Goal: Task Accomplishment & Management: Use online tool/utility

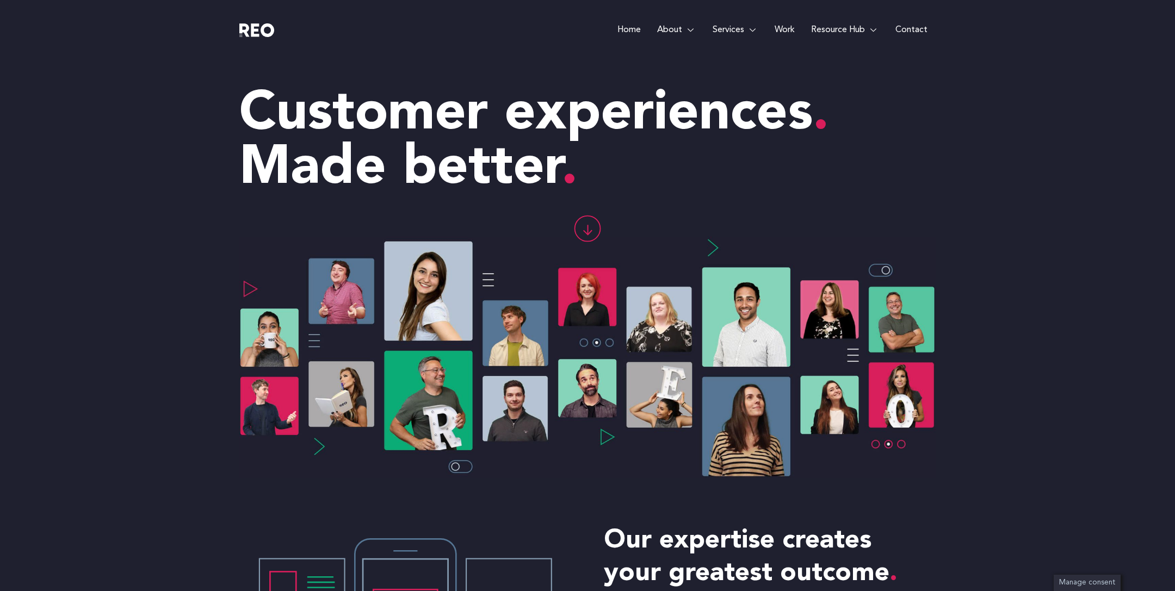
click at [909, 29] on link "Contact" at bounding box center [911, 30] width 48 height 60
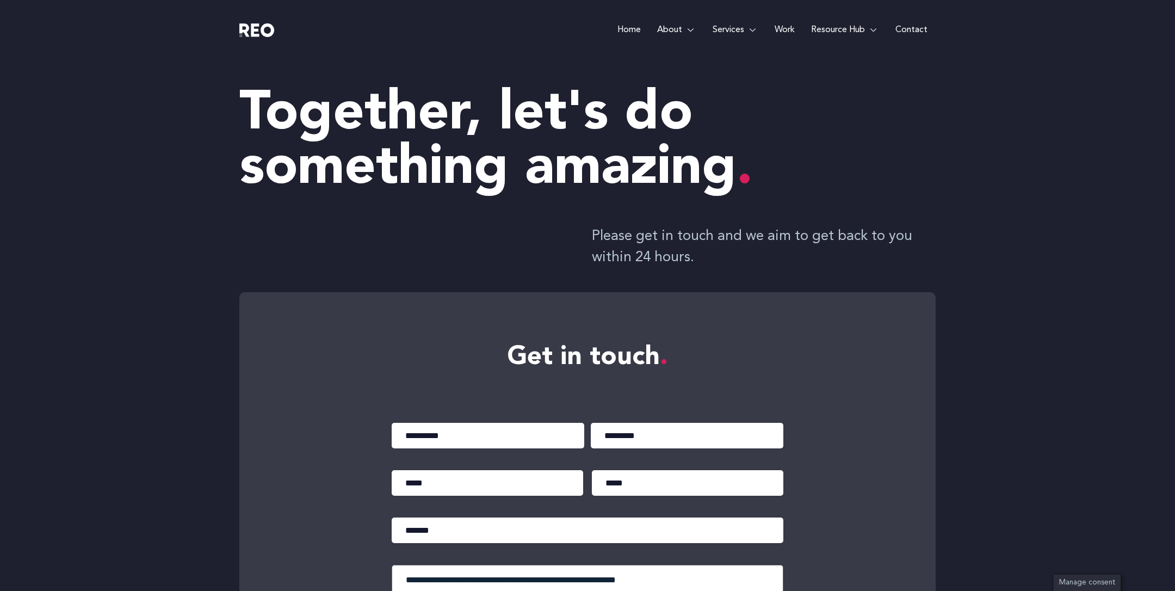
click at [621, 28] on link "Home" at bounding box center [629, 30] width 40 height 60
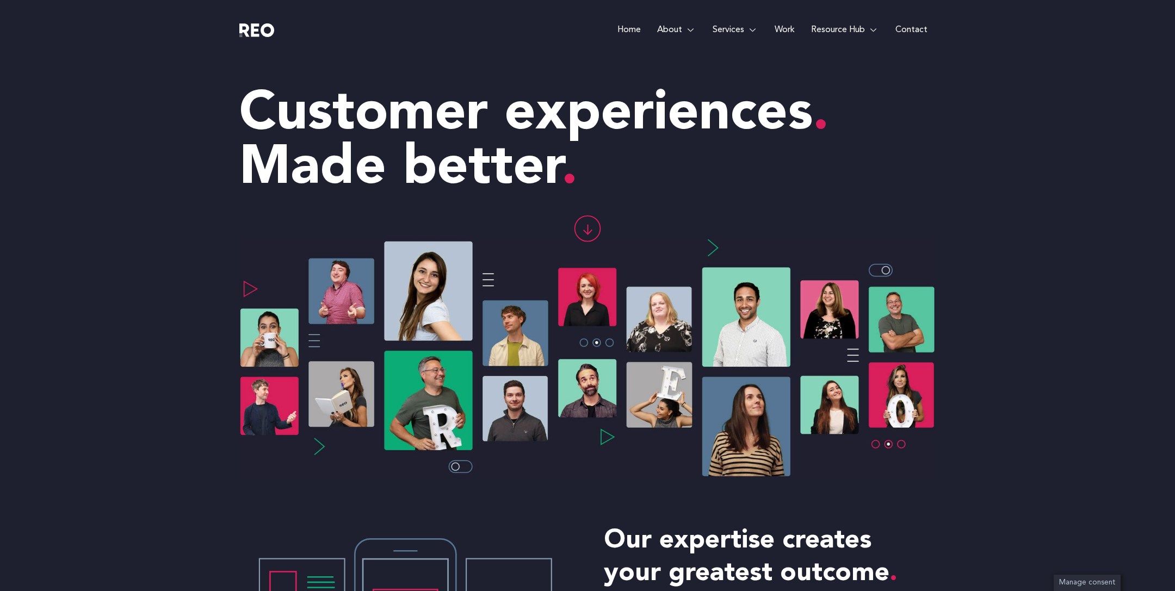
click at [679, 31] on e-page-transition at bounding box center [587, 295] width 1175 height 591
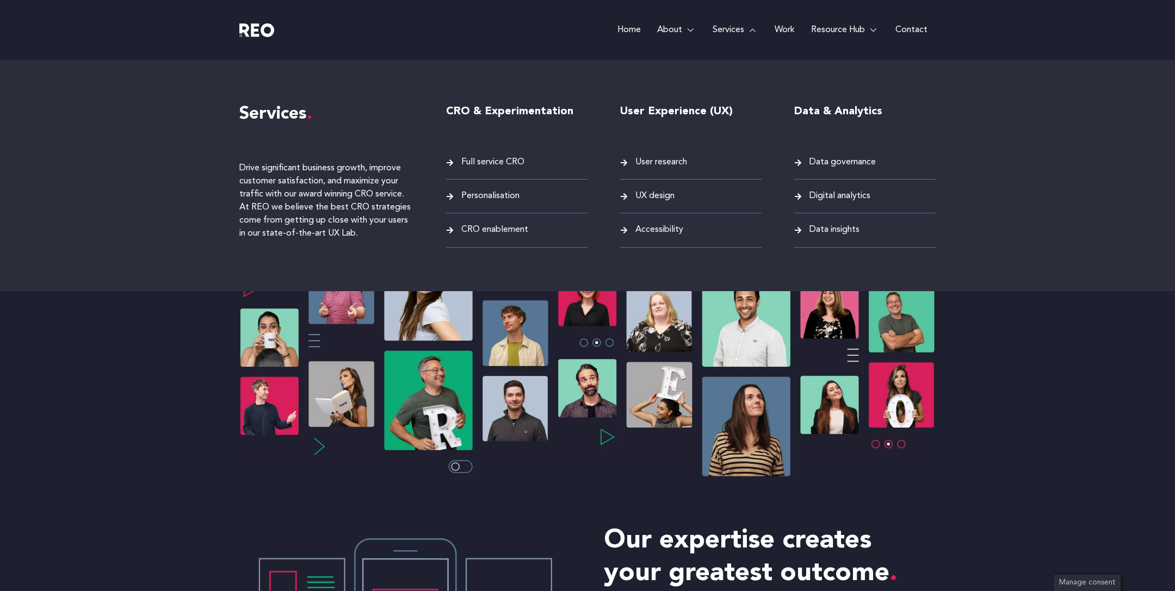
click at [486, 163] on span "Full service CRO" at bounding box center [492, 162] width 66 height 15
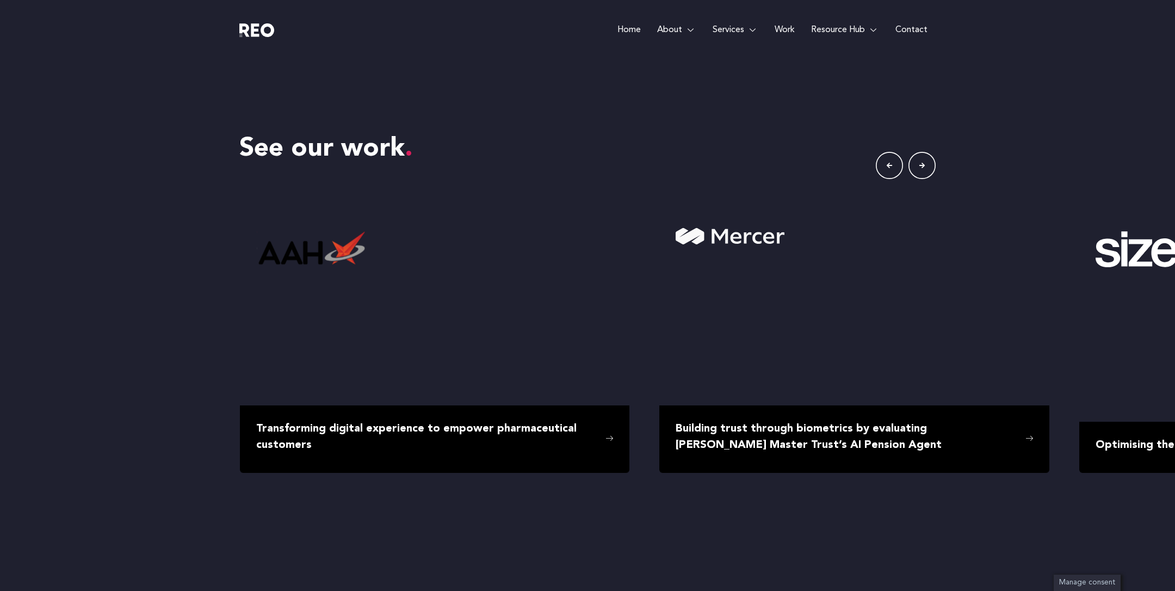
scroll to position [1812, 0]
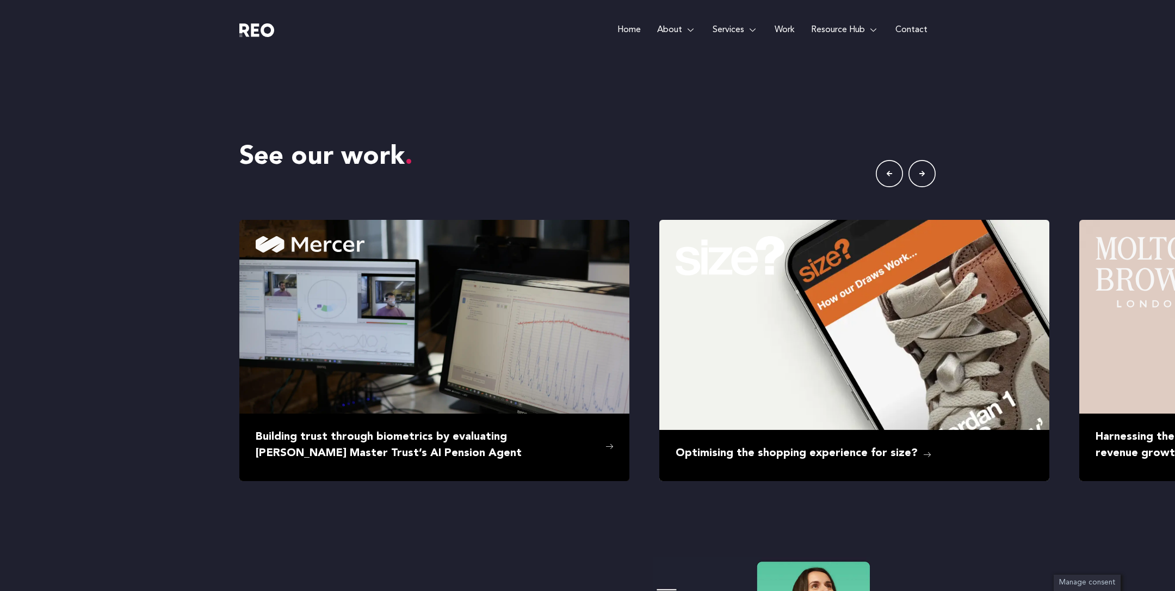
click at [926, 175] on icon "button" at bounding box center [922, 173] width 27 height 27
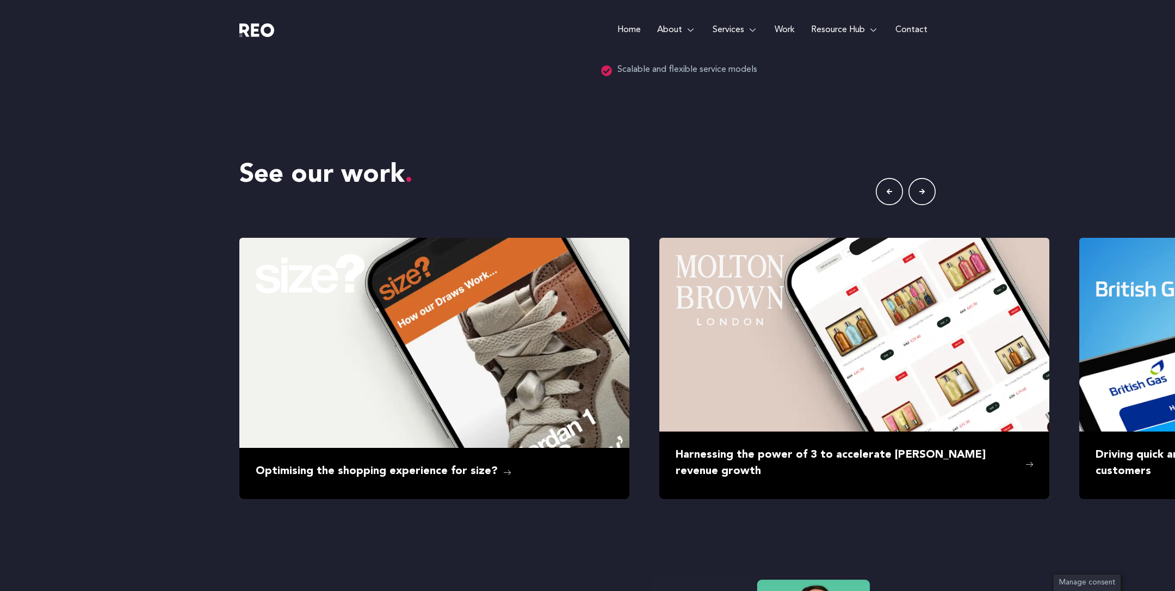
scroll to position [1849, 0]
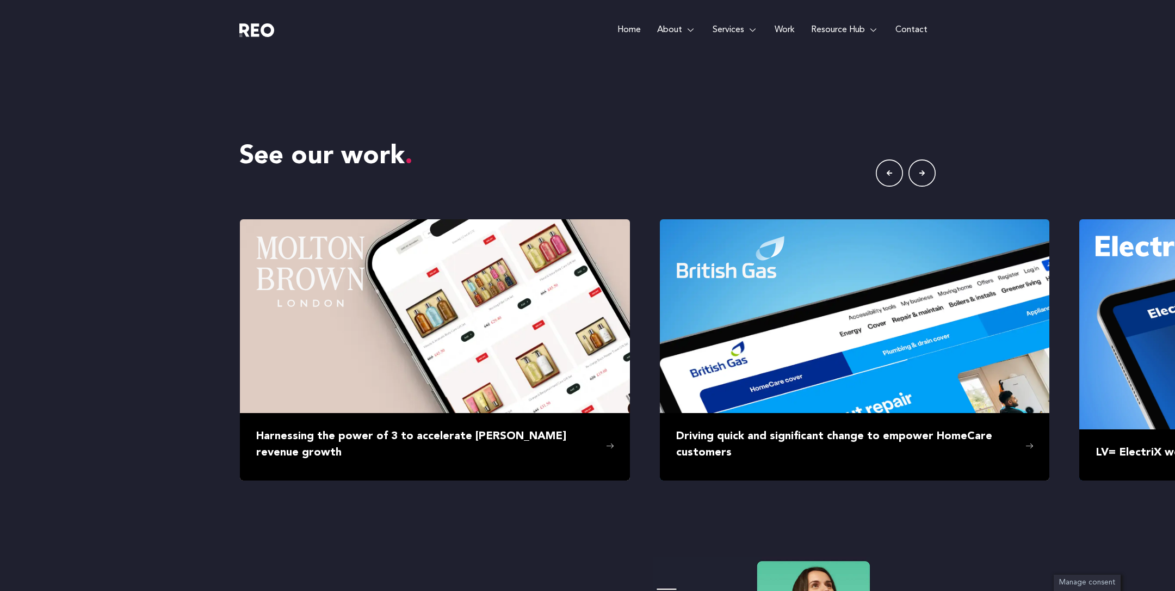
click at [926, 175] on icon "button" at bounding box center [922, 172] width 27 height 27
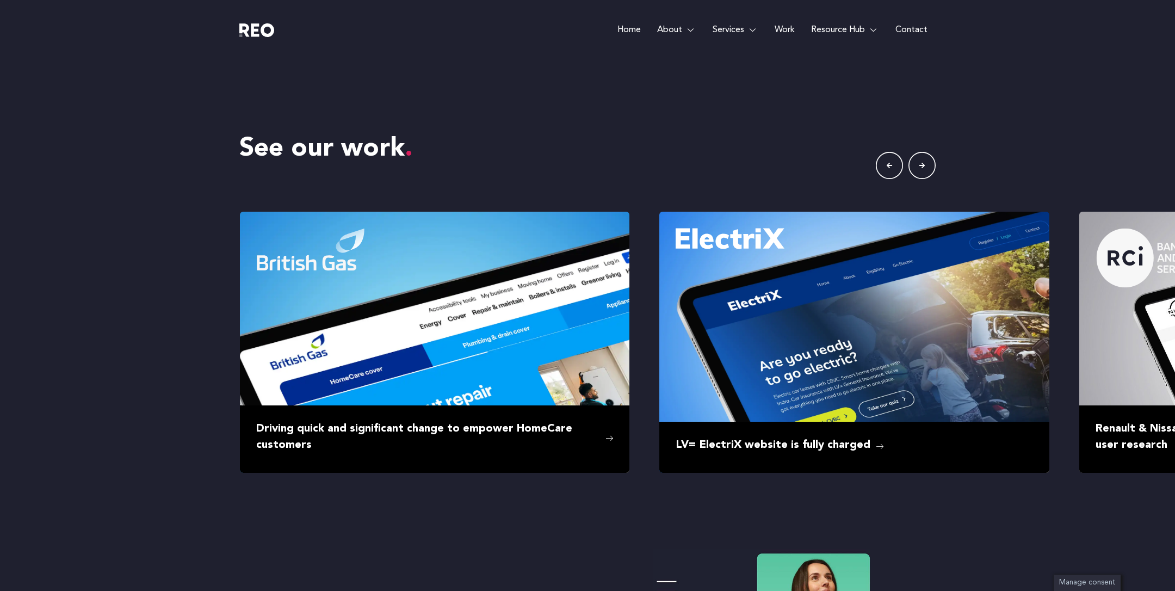
scroll to position [1830, 0]
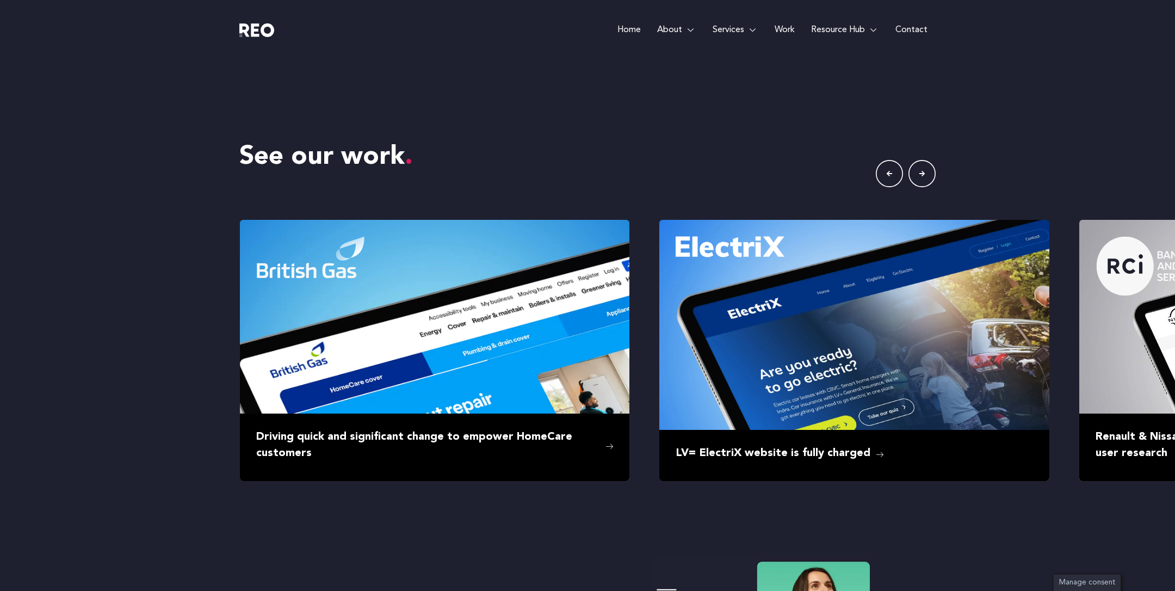
click at [926, 175] on icon "button" at bounding box center [922, 173] width 27 height 27
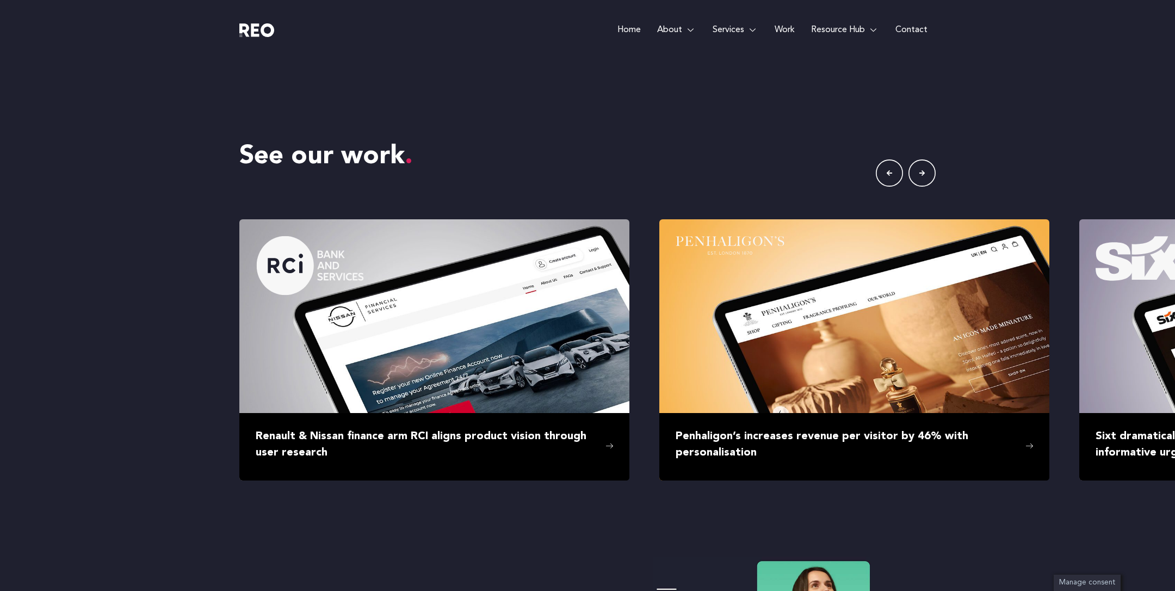
scroll to position [1812, 0]
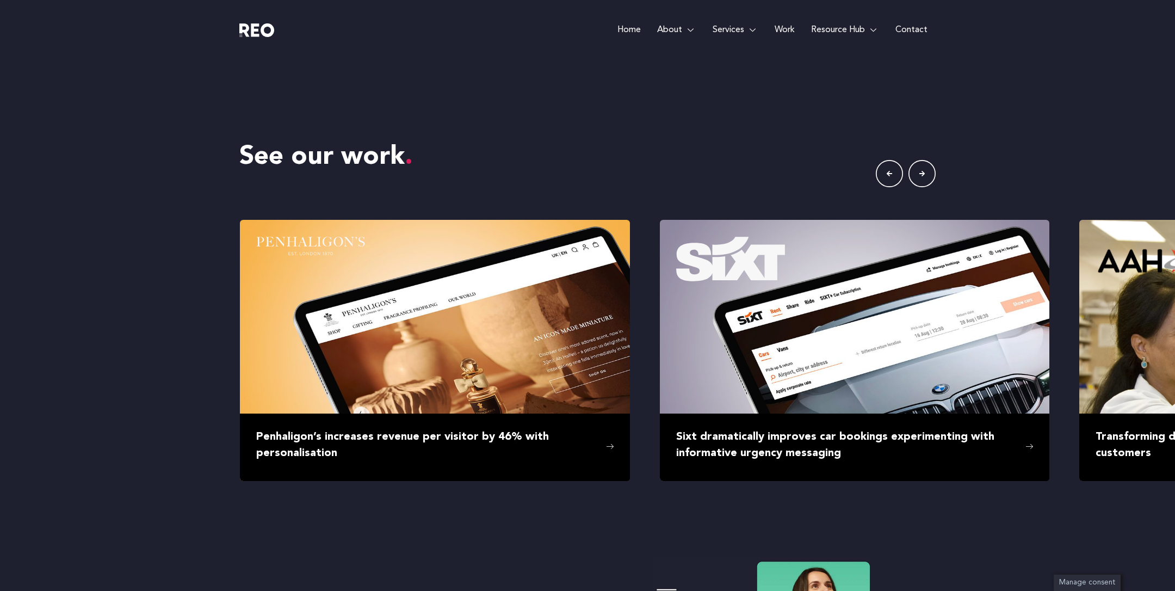
click at [926, 175] on icon "button" at bounding box center [922, 173] width 27 height 27
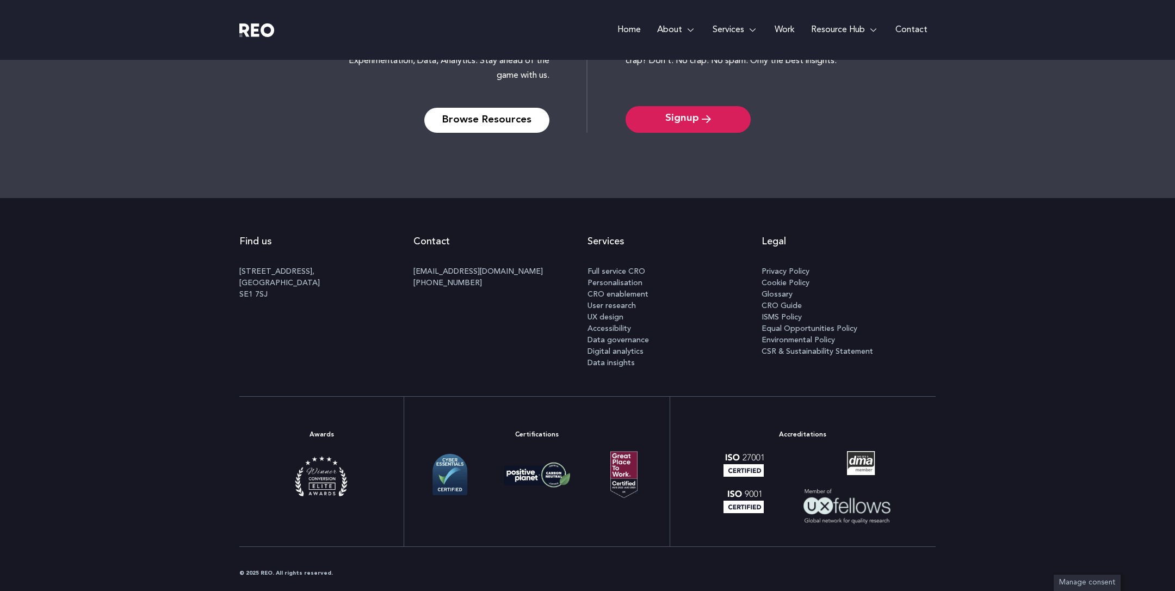
scroll to position [3167, 0]
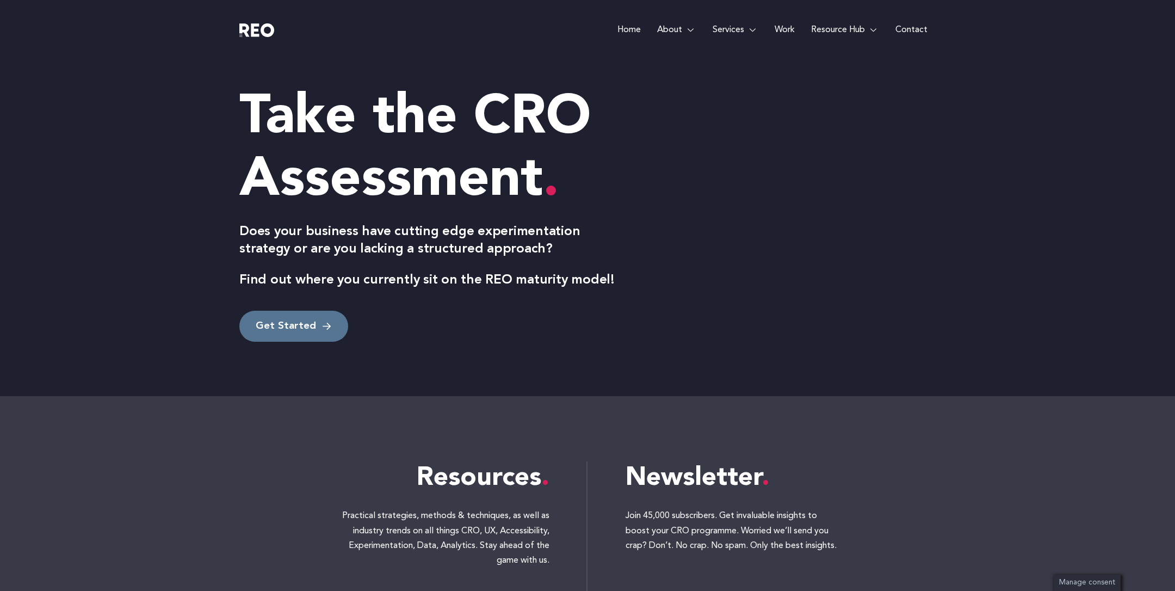
click at [303, 322] on span "Get Started" at bounding box center [286, 326] width 60 height 15
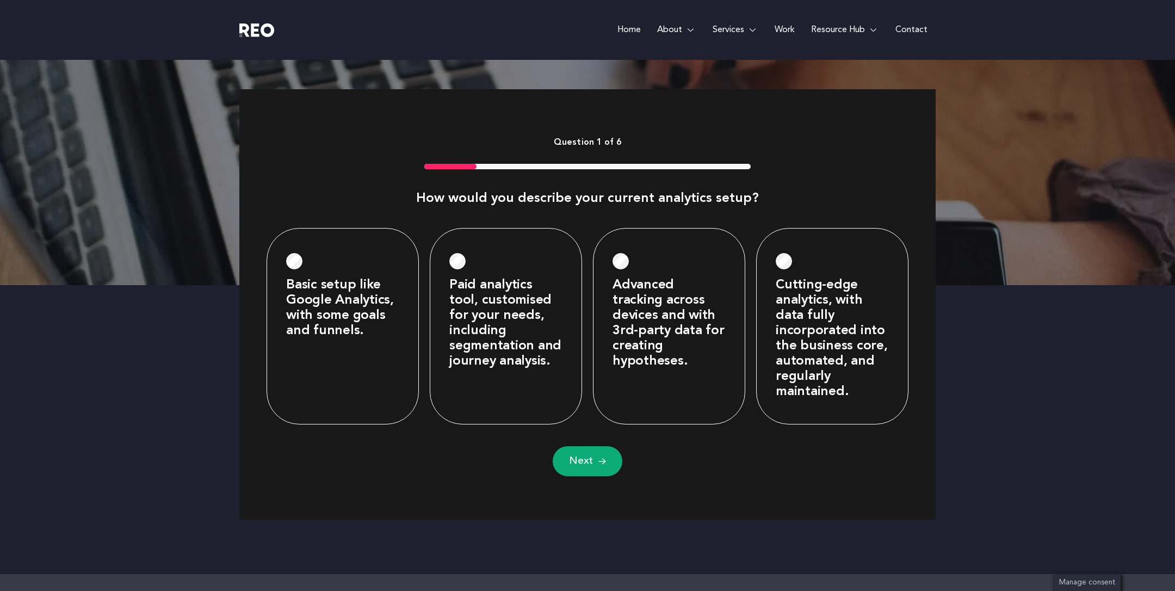
scroll to position [419, 0]
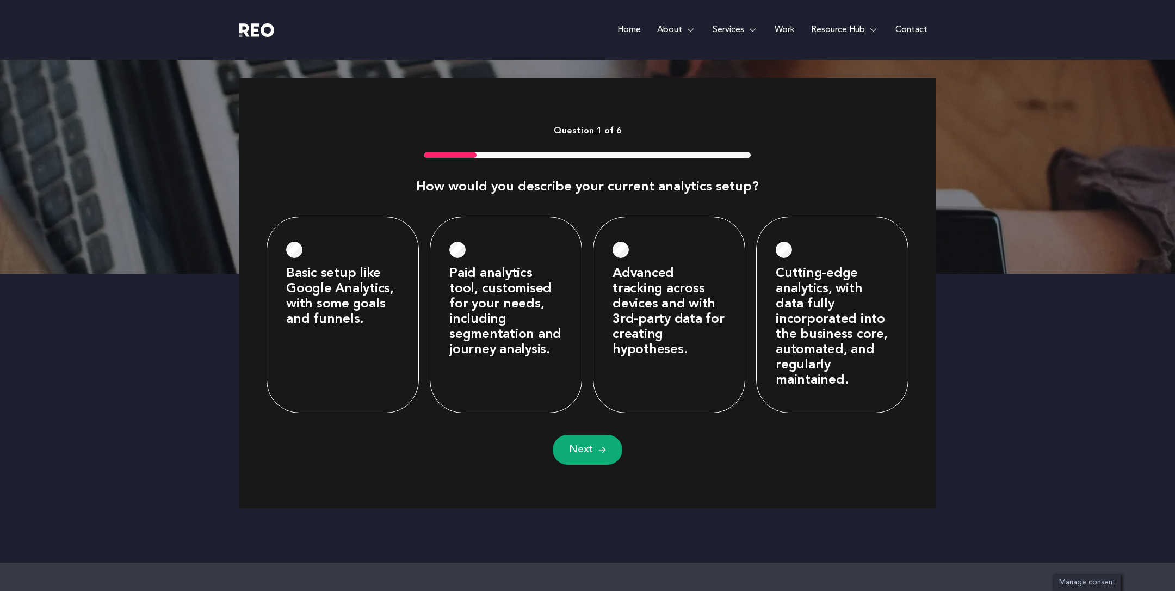
click at [599, 446] on img at bounding box center [602, 450] width 8 height 9
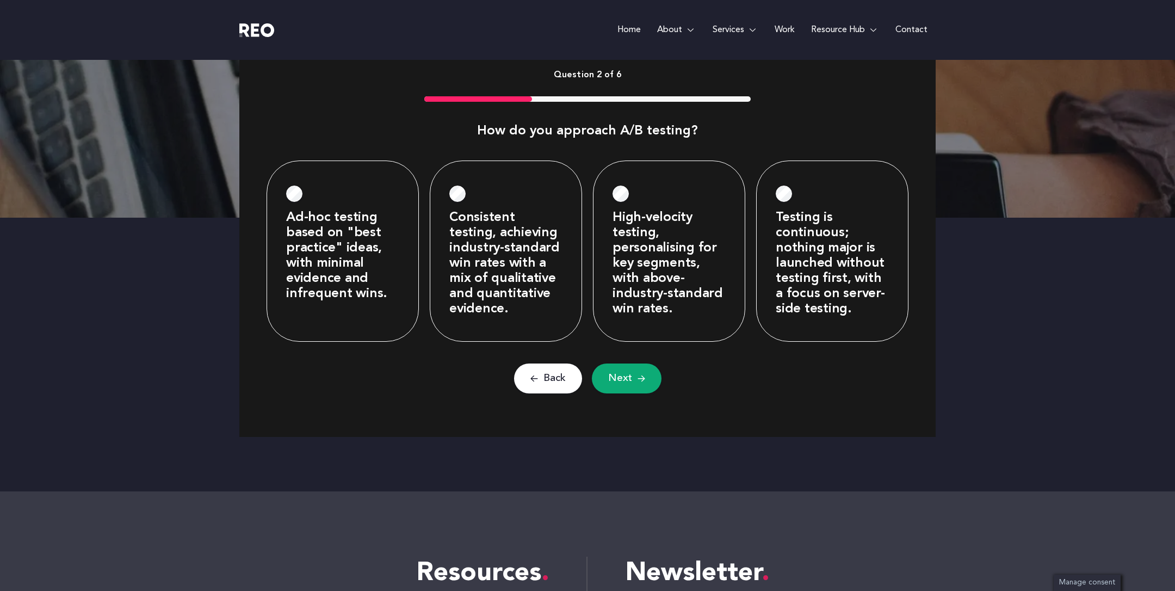
scroll to position [489, 0]
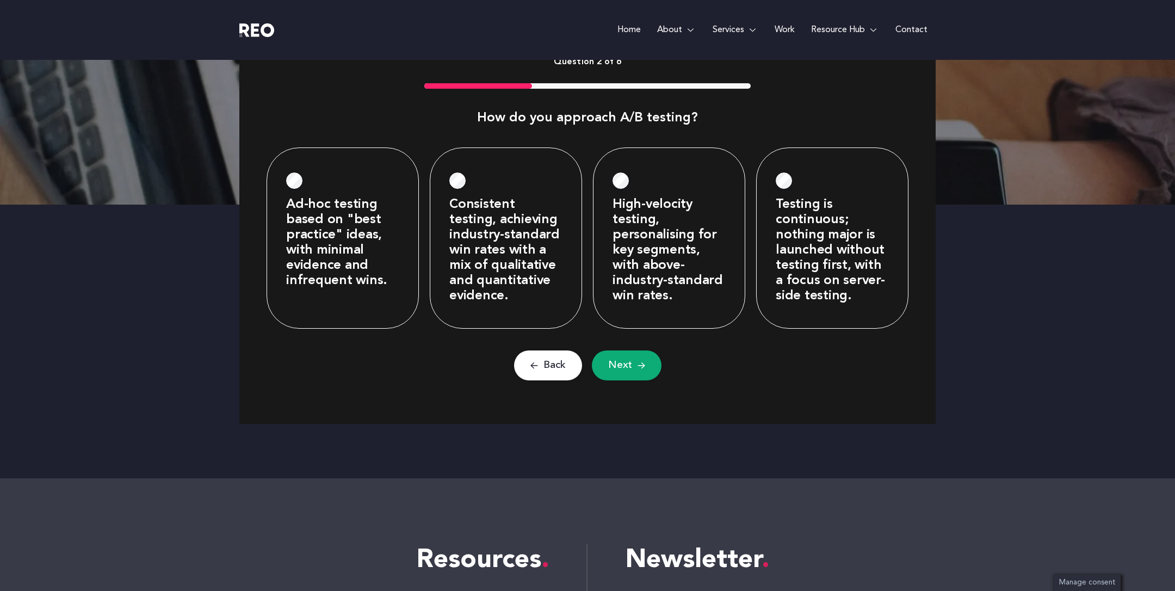
click at [628, 370] on span "Next" at bounding box center [620, 366] width 24 height 14
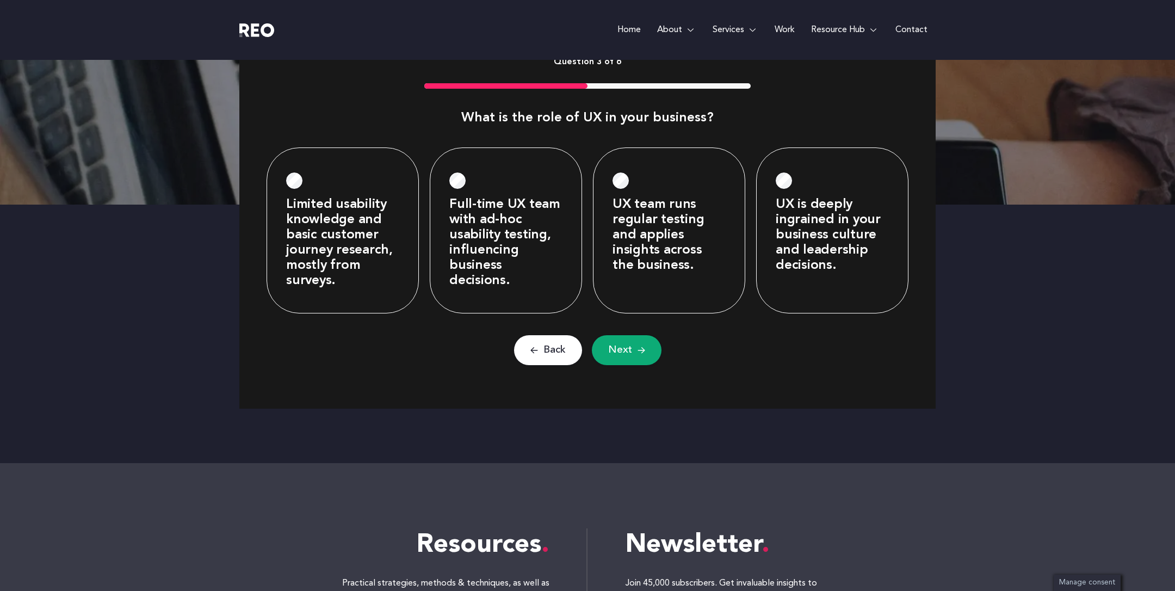
scroll to position [9, 4]
click at [639, 355] on img at bounding box center [642, 350] width 8 height 9
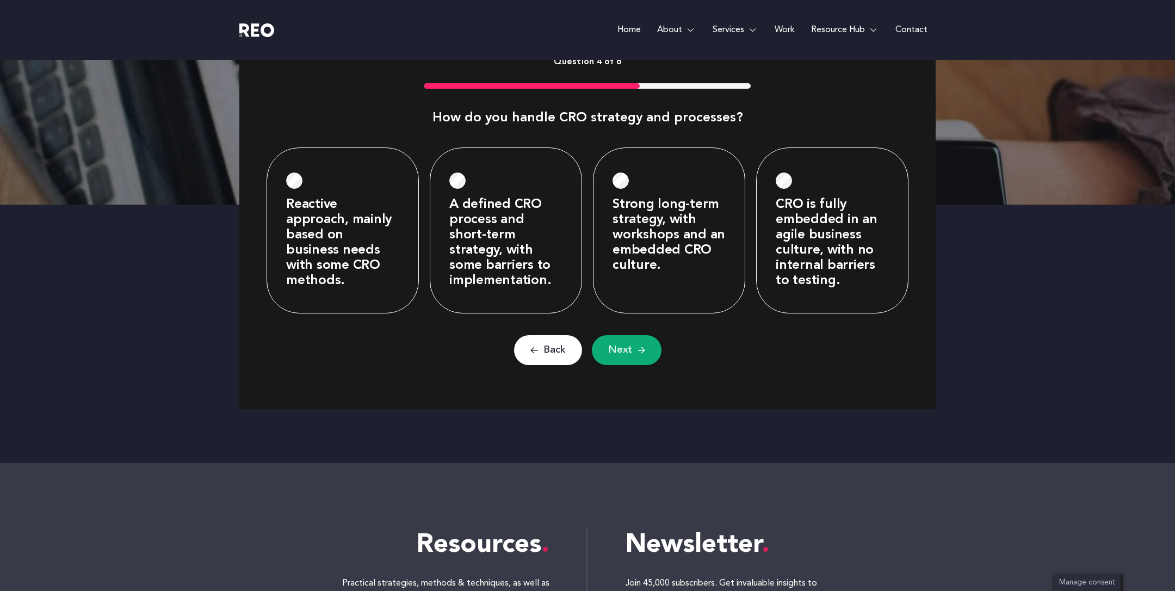
click at [630, 351] on span "Next" at bounding box center [620, 350] width 24 height 14
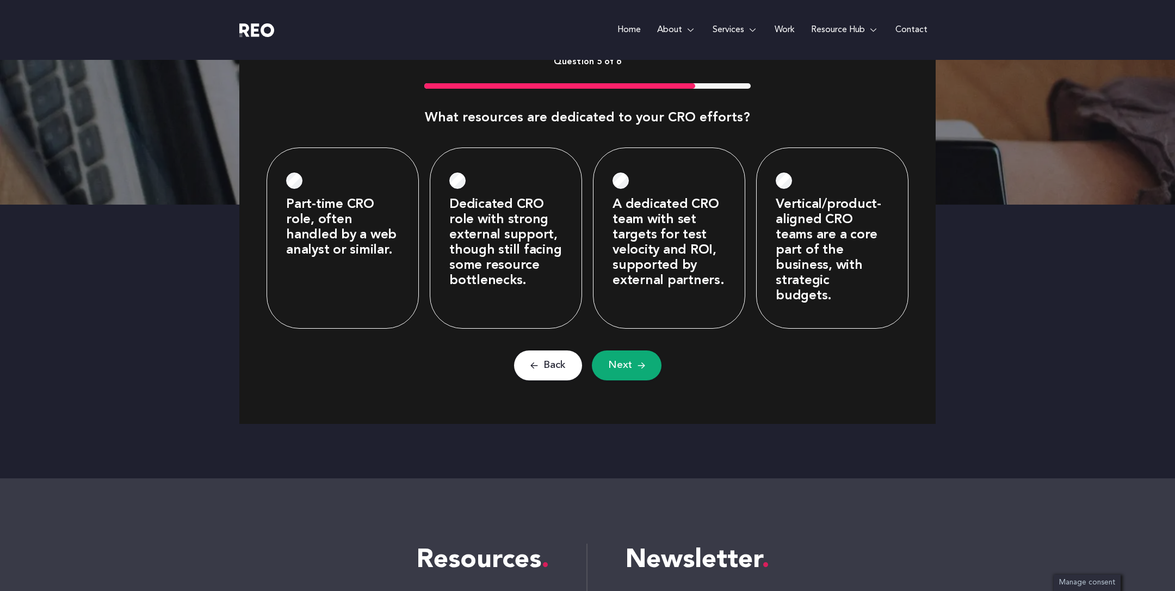
click at [634, 350] on button "Next" at bounding box center [627, 365] width 70 height 30
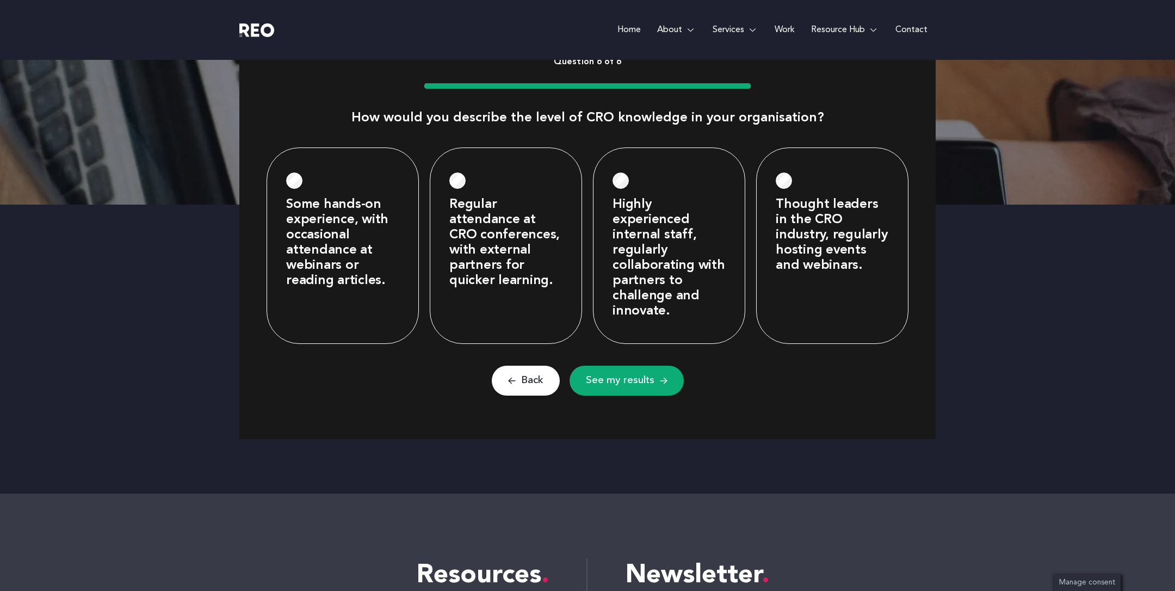
click at [624, 377] on span "See my results" at bounding box center [620, 381] width 69 height 14
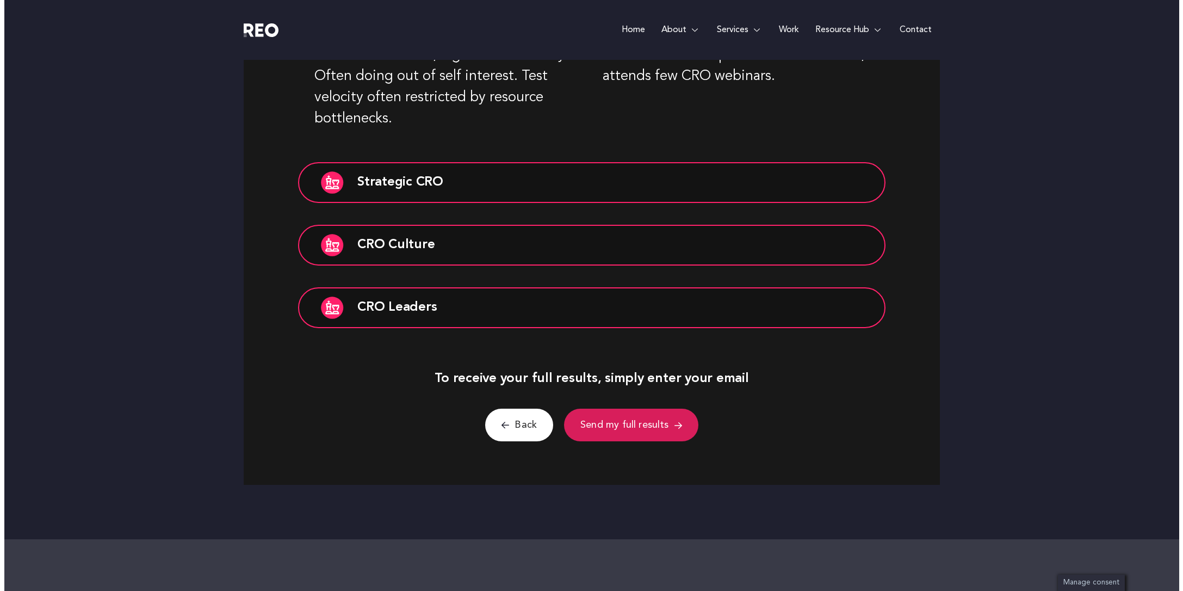
scroll to position [925, 0]
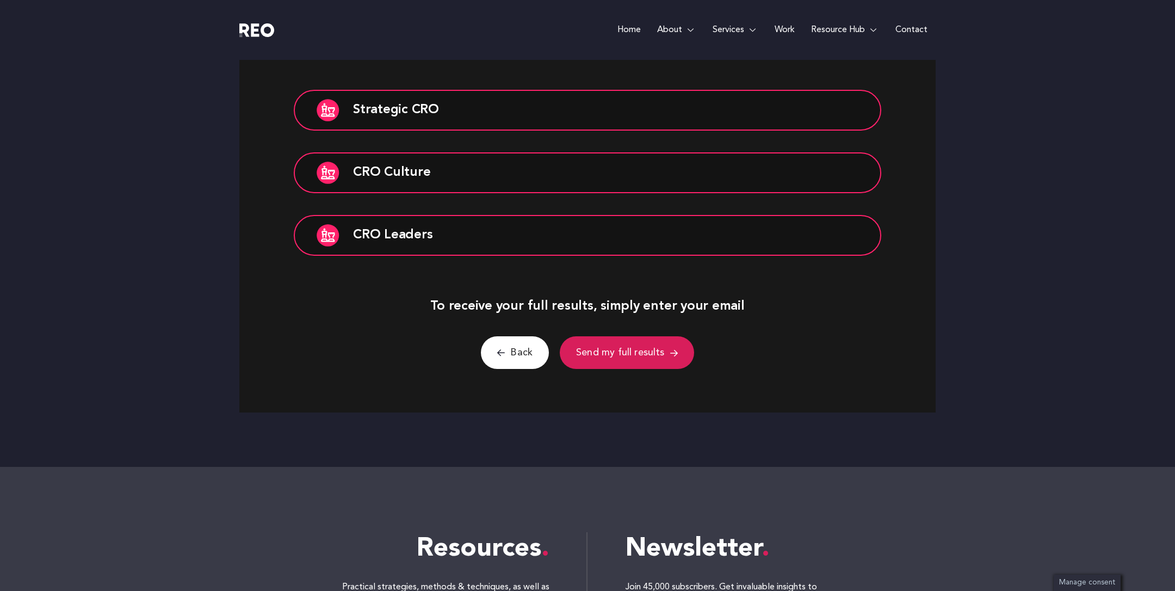
click at [619, 361] on button "Send my full results" at bounding box center [627, 352] width 134 height 33
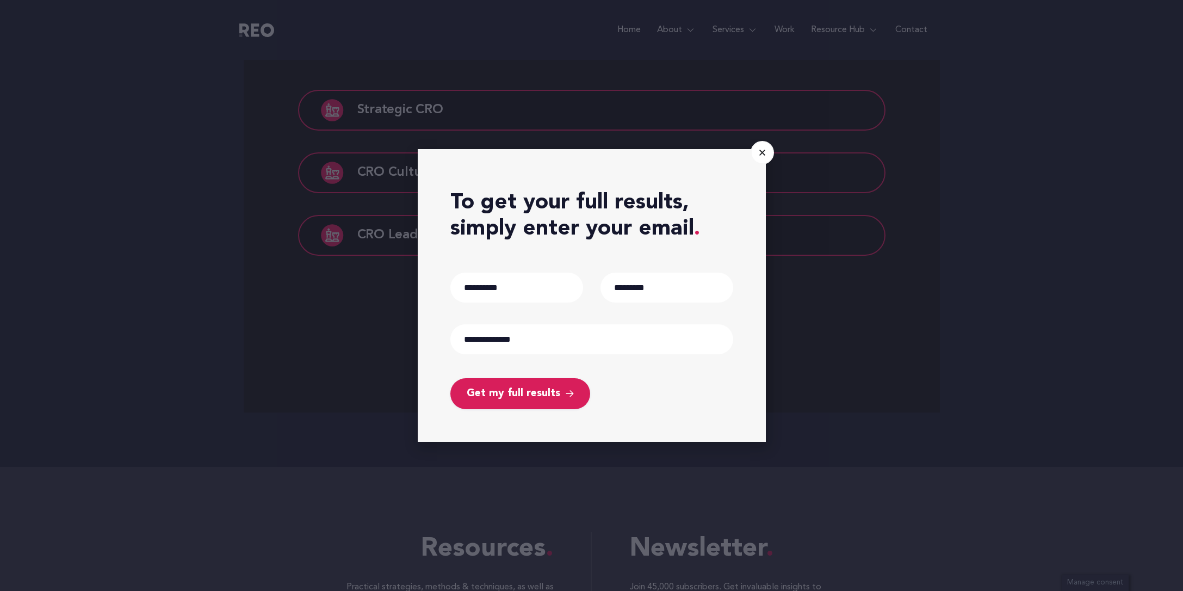
click at [524, 394] on span "Get my full results" at bounding box center [514, 393] width 94 height 15
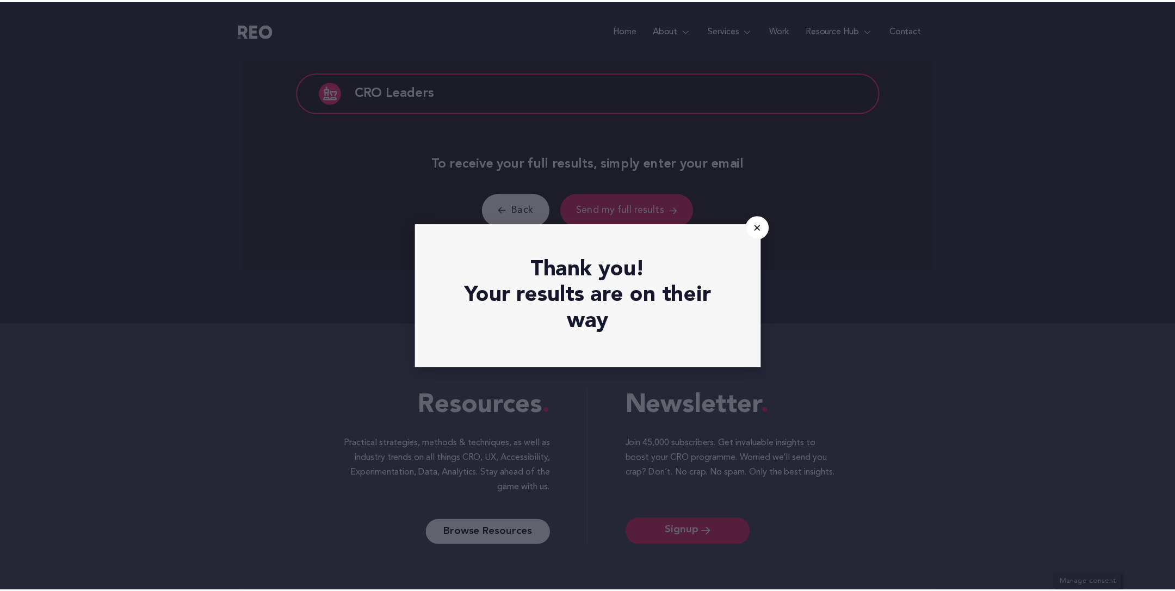
scroll to position [1127, 0]
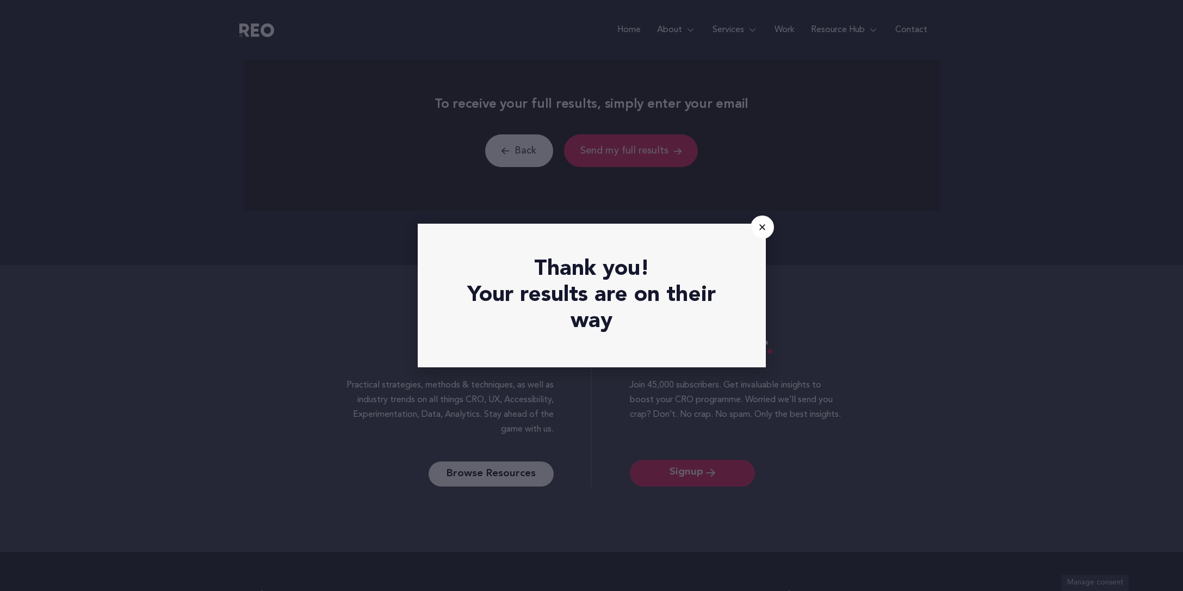
drag, startPoint x: 767, startPoint y: 228, endPoint x: 757, endPoint y: 237, distance: 12.7
click at [767, 228] on link "Close" at bounding box center [762, 226] width 23 height 23
